Goal: Task Accomplishment & Management: Manage account settings

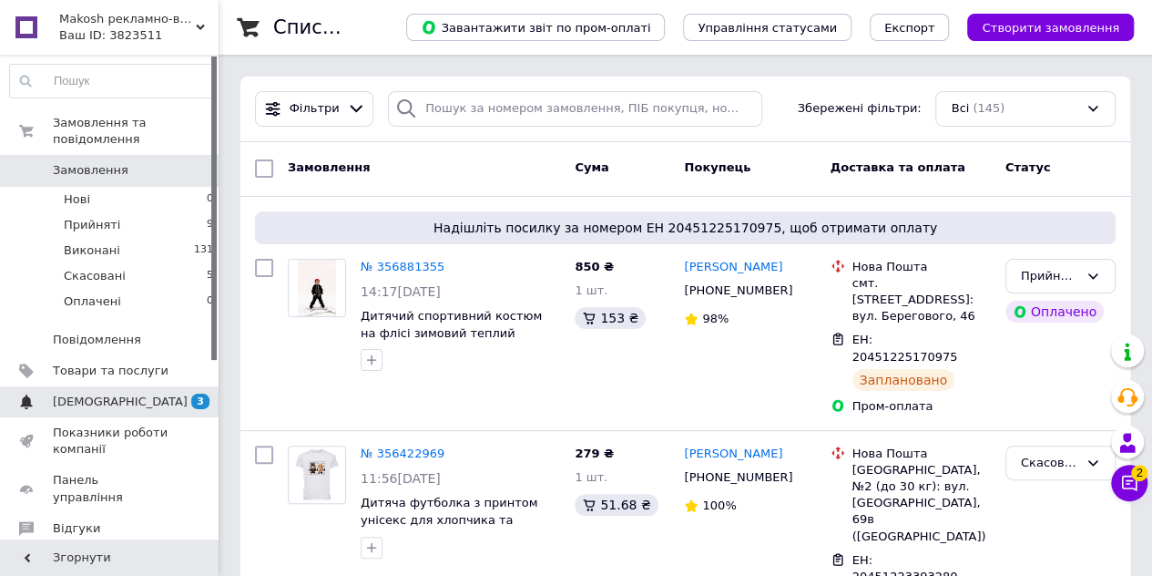
click at [100, 393] on span "[DEMOGRAPHIC_DATA]" at bounding box center [120, 401] width 135 height 16
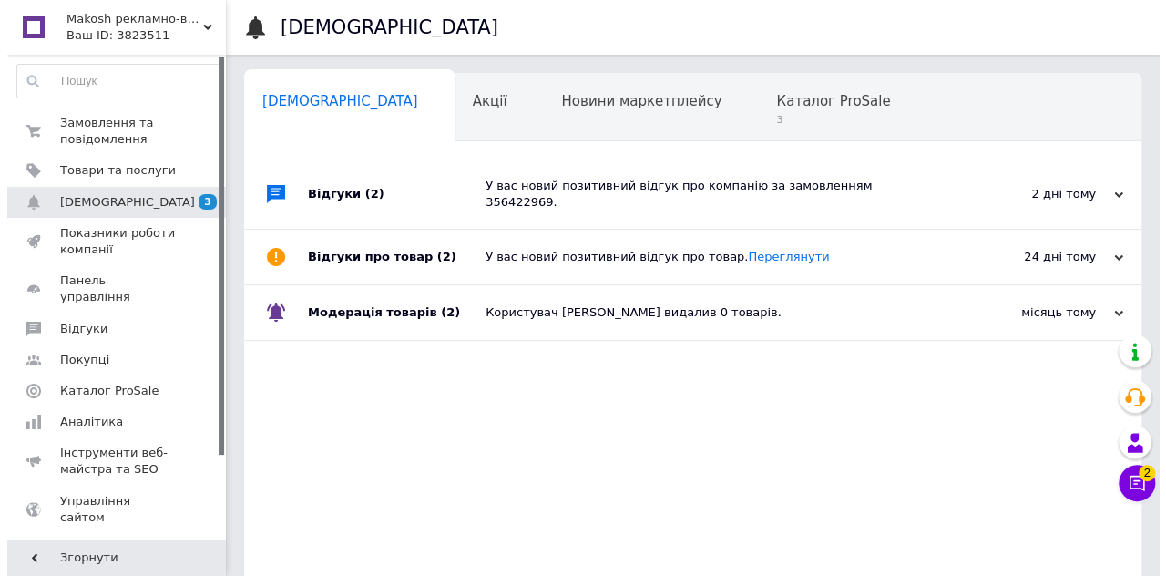
scroll to position [0, 5]
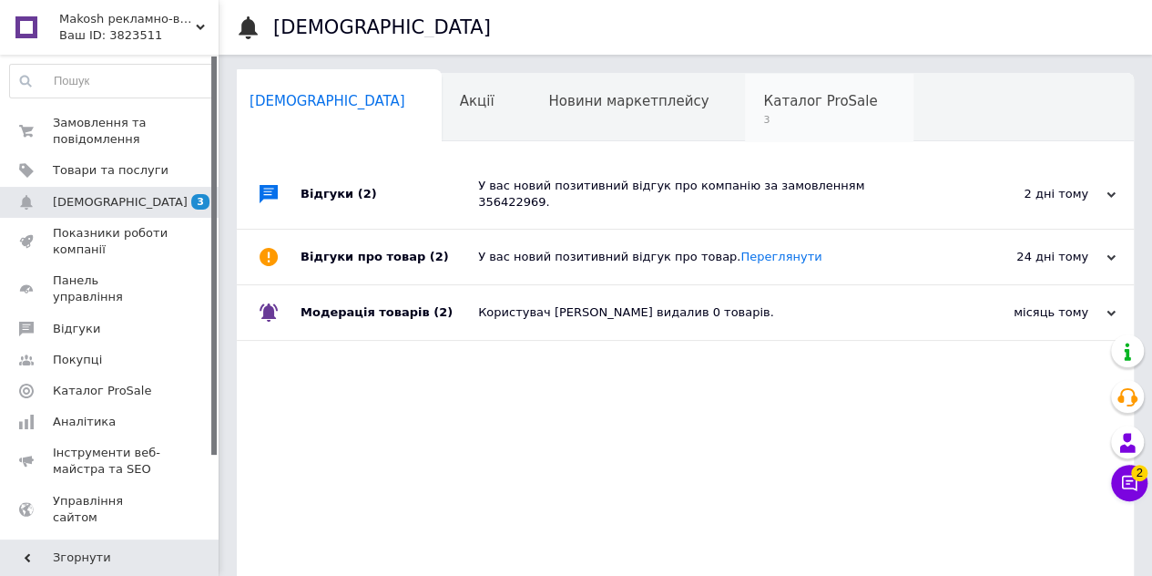
click at [763, 103] on span "Каталог ProSale" at bounding box center [820, 101] width 114 height 16
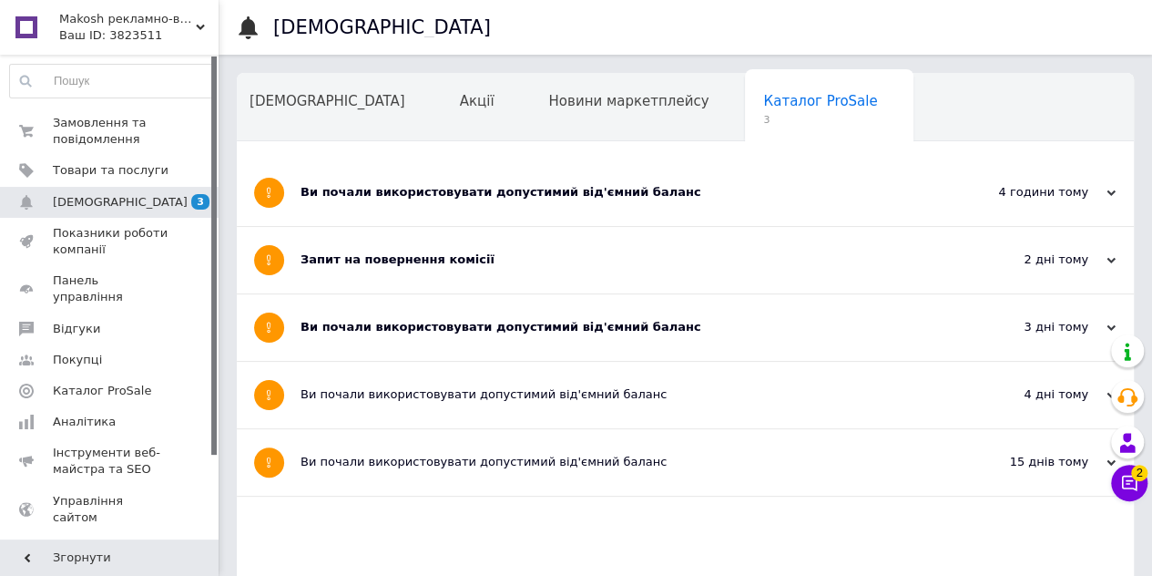
click at [390, 327] on div "Ви почали використовувати допустимий від'ємний баланс" at bounding box center [617, 327] width 633 height 16
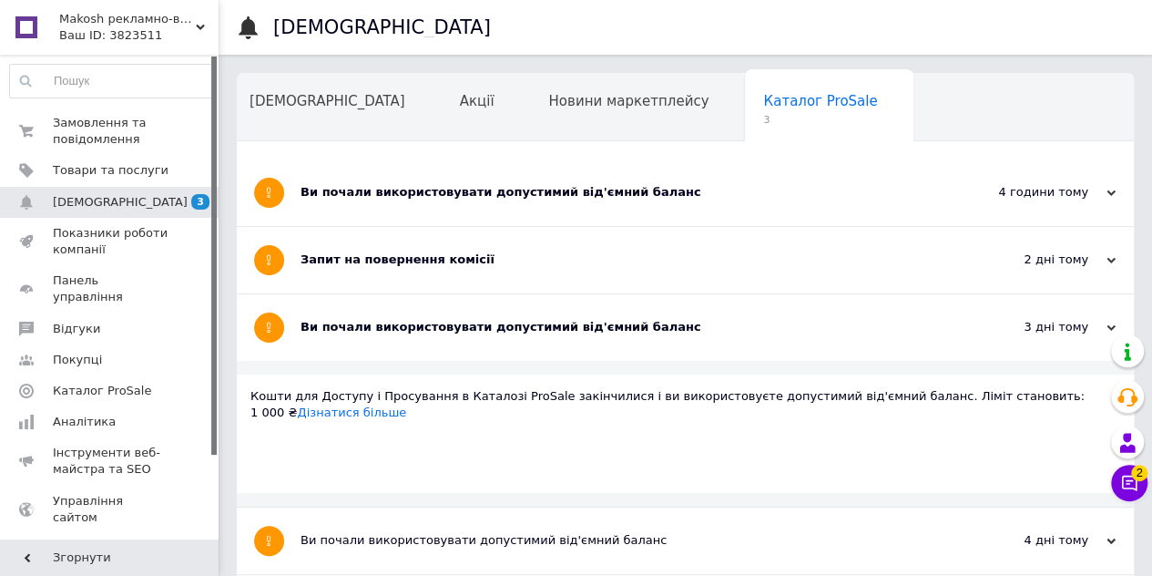
click at [439, 255] on div "Запит на повернення комісії" at bounding box center [617, 259] width 633 height 16
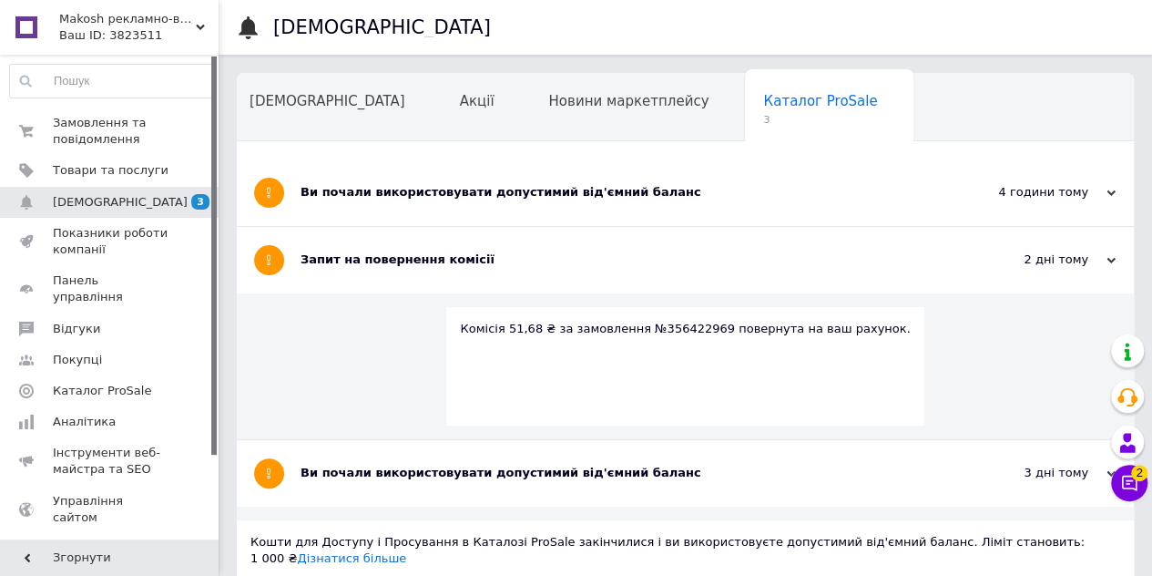
click at [466, 205] on div "Ви почали використовувати допустимий від'ємний баланс" at bounding box center [617, 192] width 633 height 66
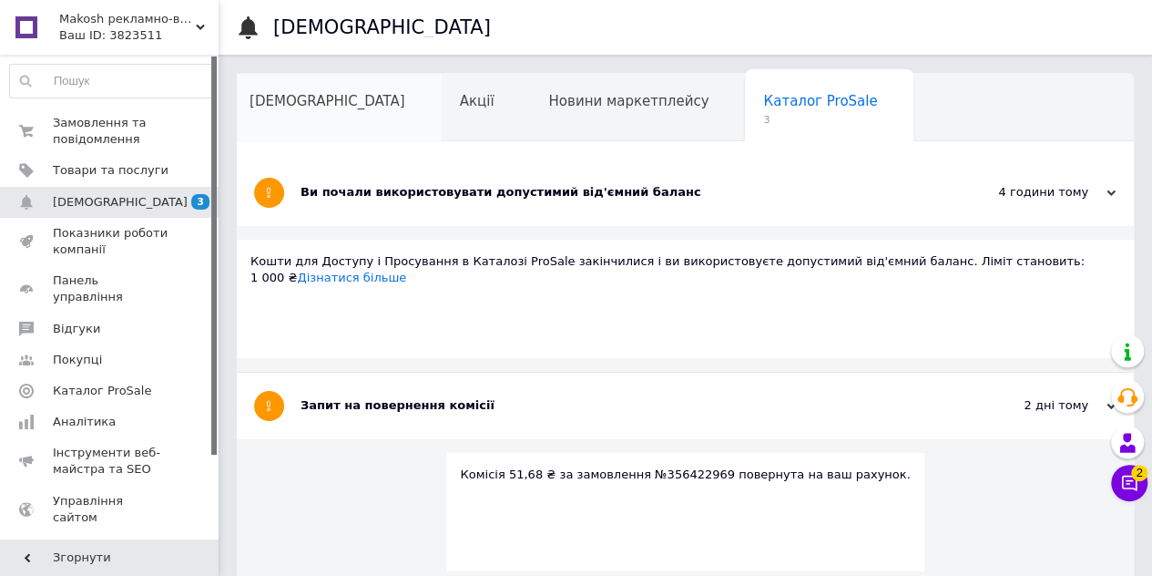
click at [301, 107] on span "[DEMOGRAPHIC_DATA]" at bounding box center [328, 101] width 156 height 16
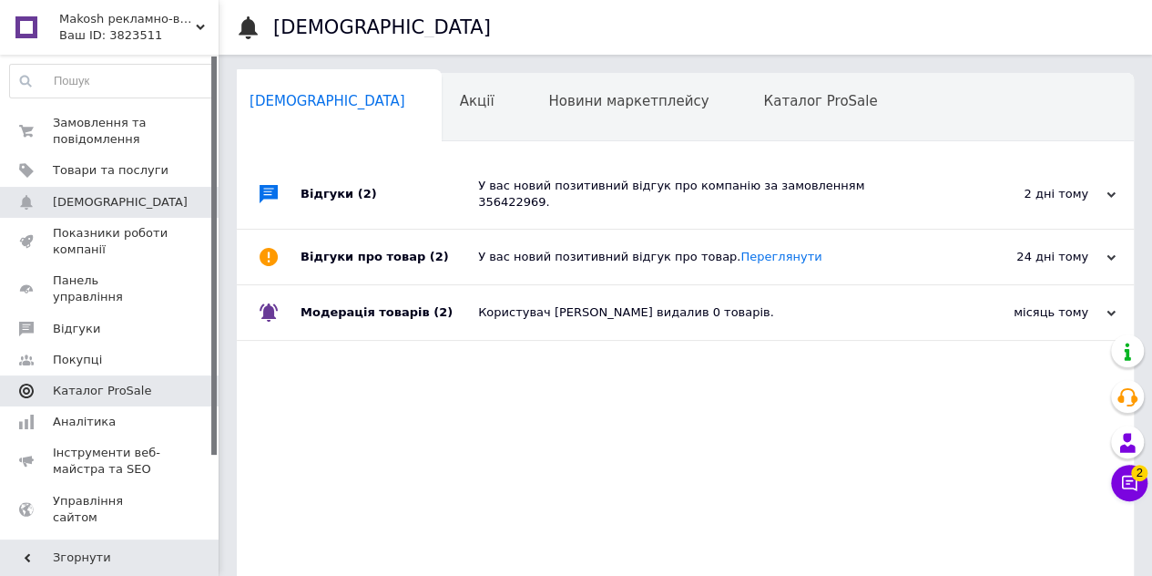
click at [104, 382] on span "Каталог ProSale" at bounding box center [102, 390] width 98 height 16
